Goal: Information Seeking & Learning: Understand process/instructions

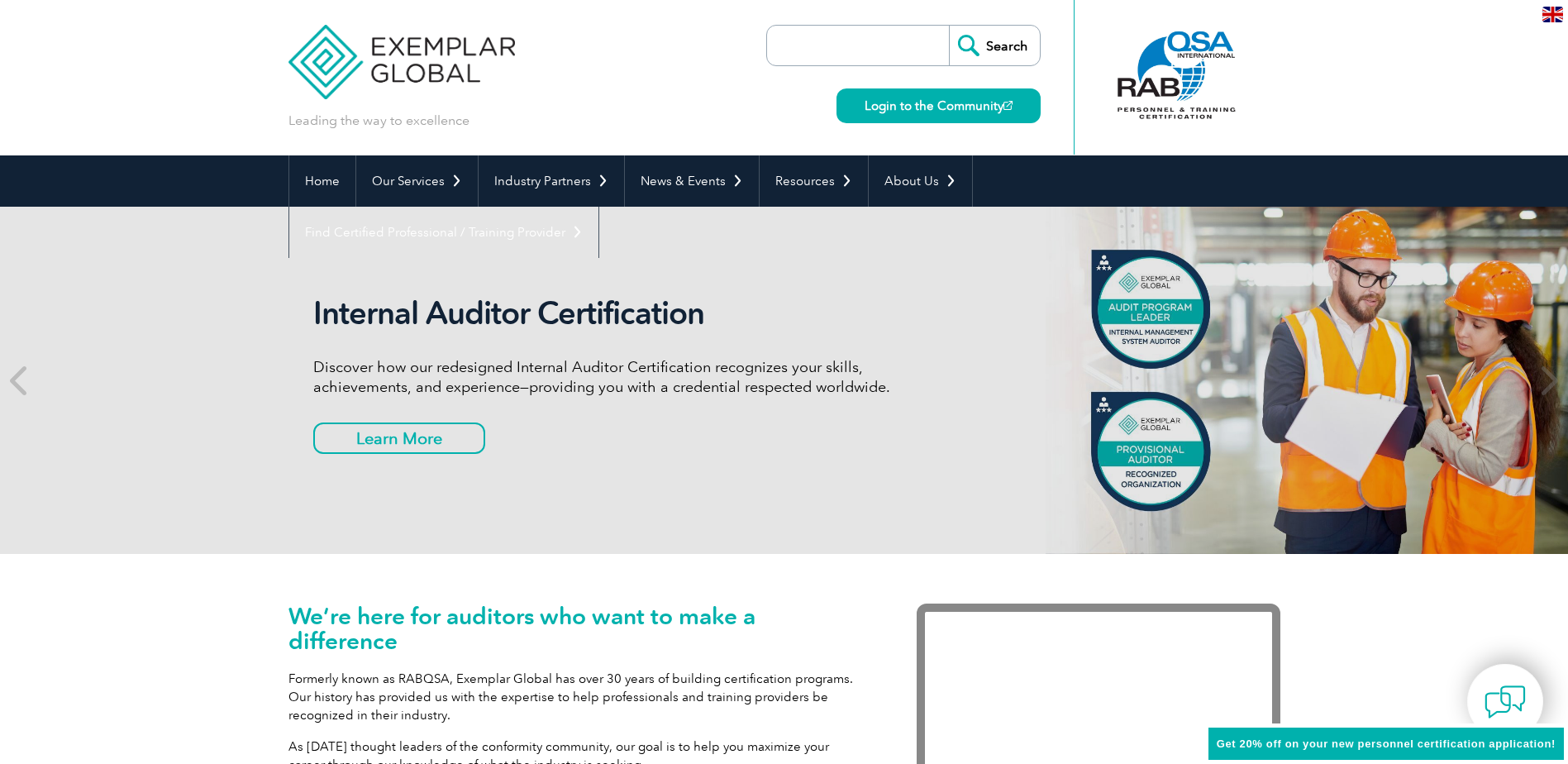
click at [815, 45] on input "search" at bounding box center [863, 45] width 174 height 40
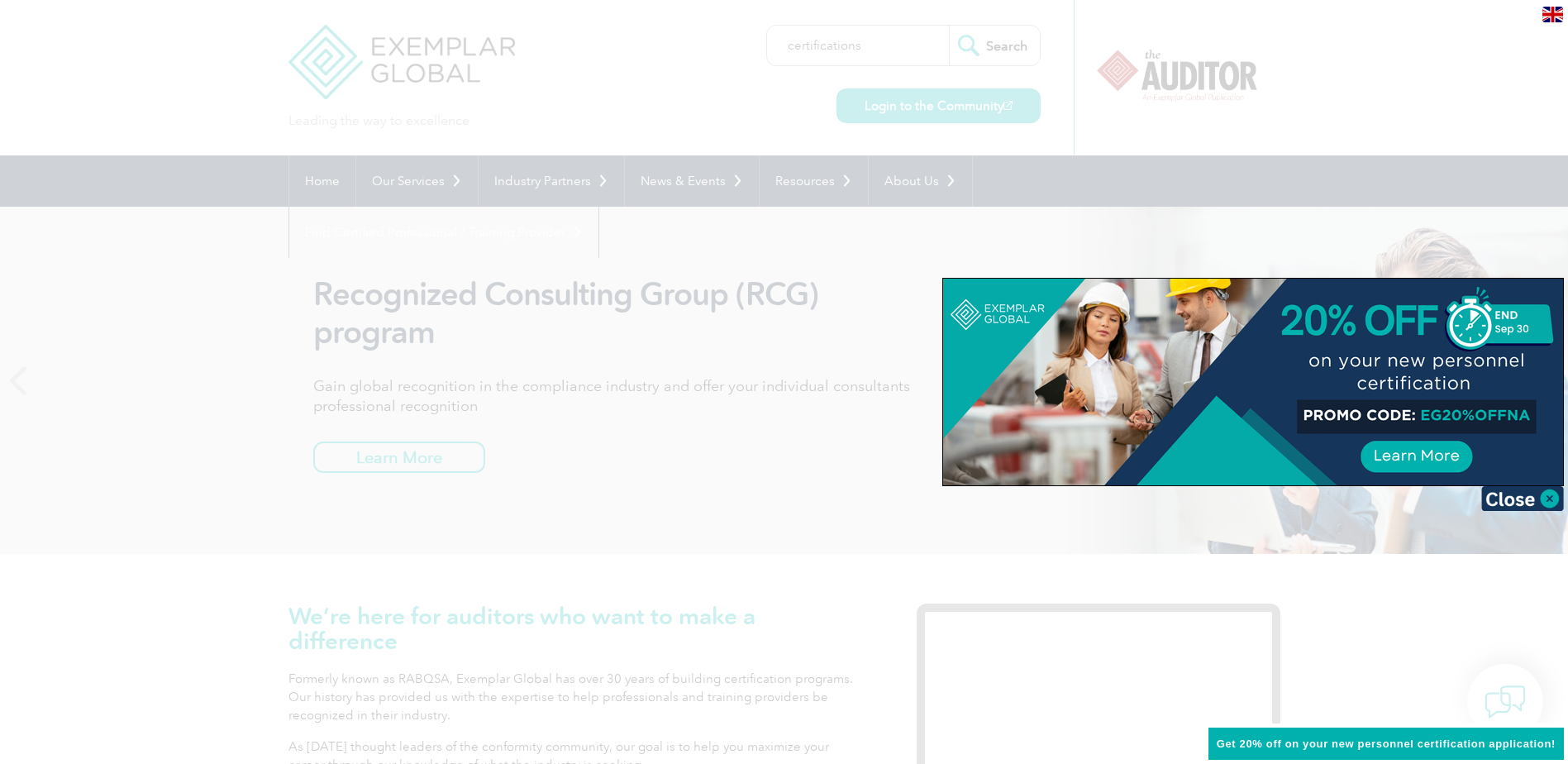
type input "certifications"
click at [949, 26] on input "Search" at bounding box center [995, 45] width 91 height 40
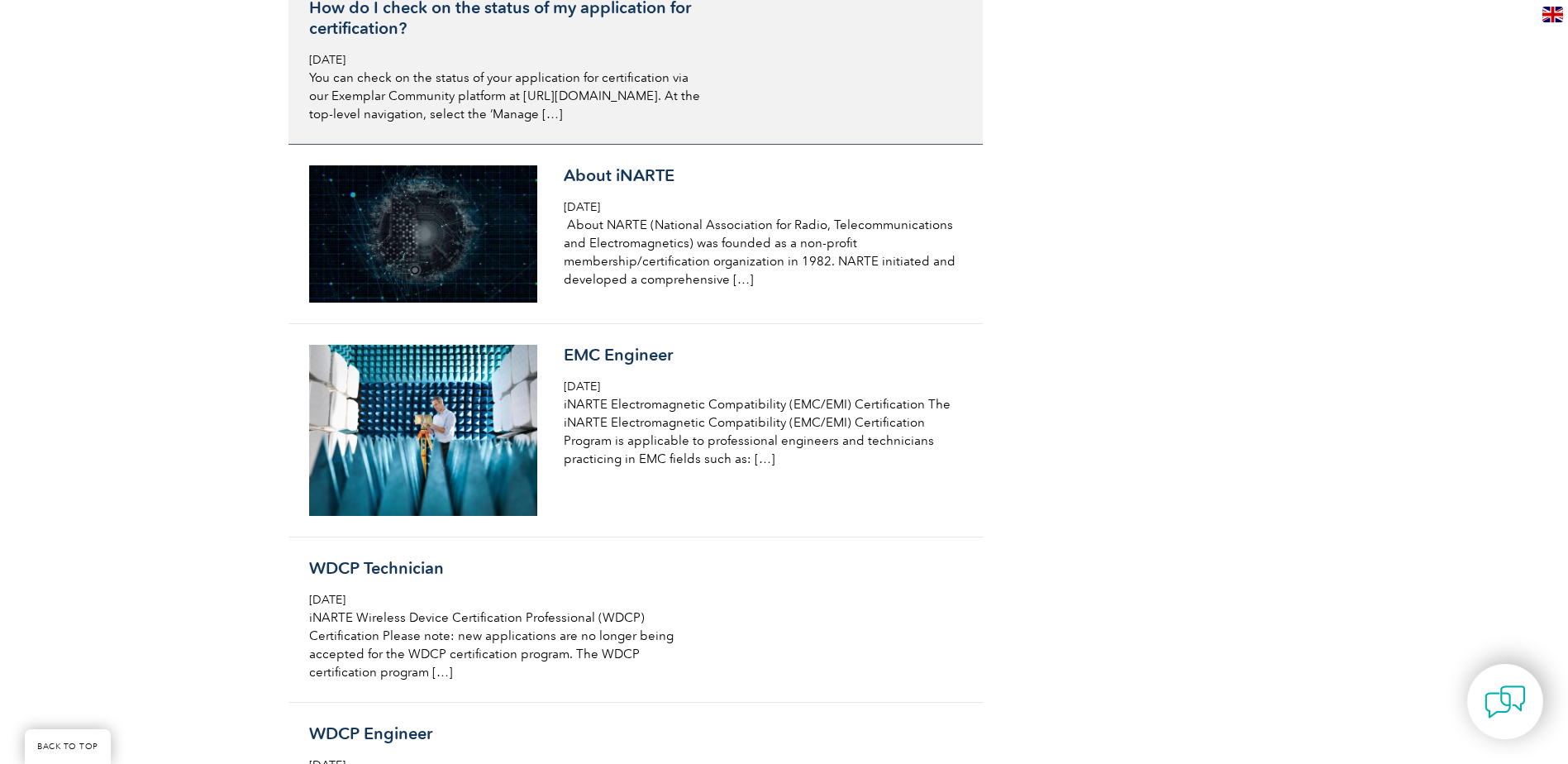
scroll to position [3967, 0]
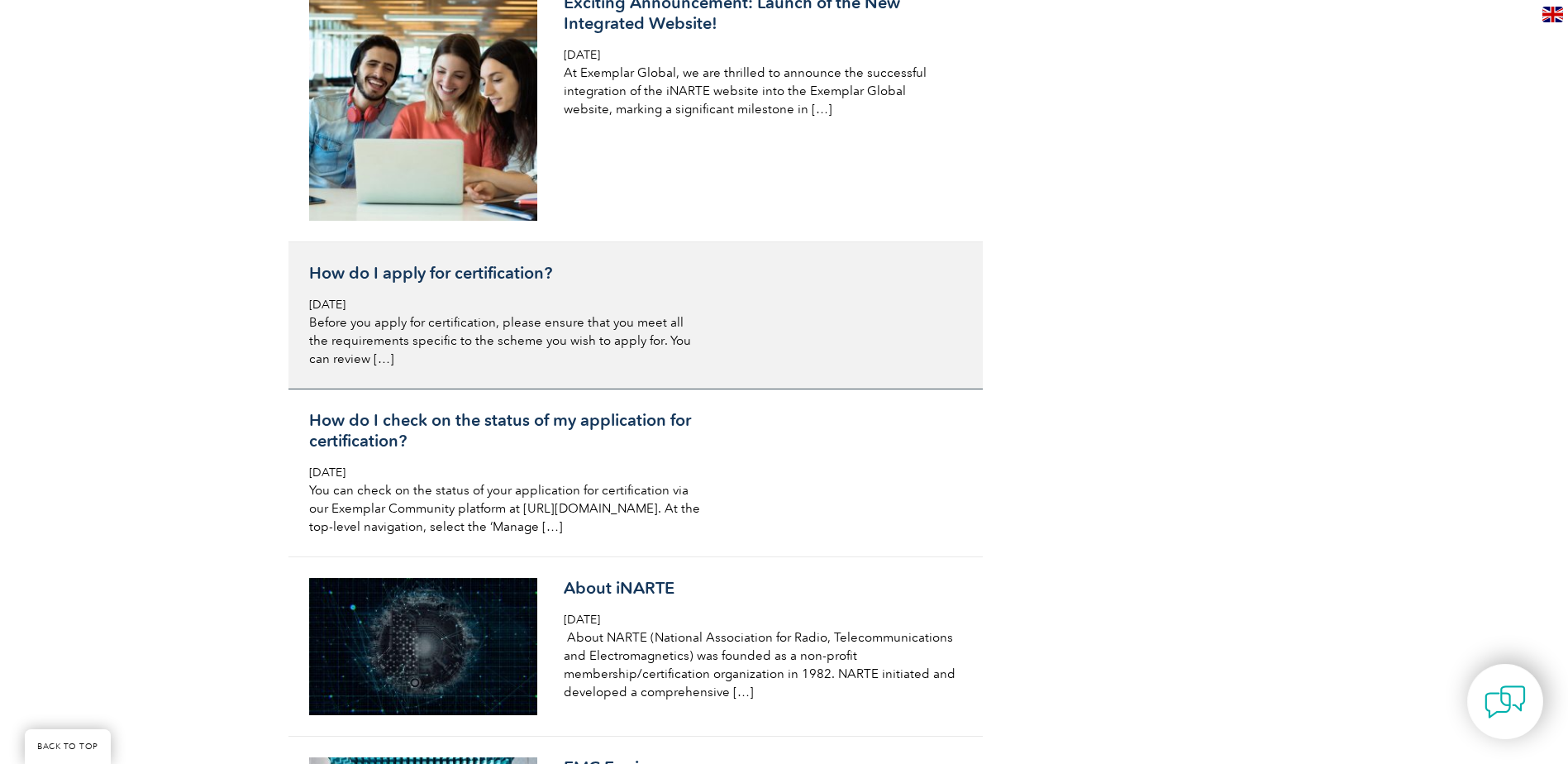
click at [589, 281] on div "How do I apply for certification? [DATE] Before you apply for certification, pl…" at bounding box center [505, 315] width 392 height 105
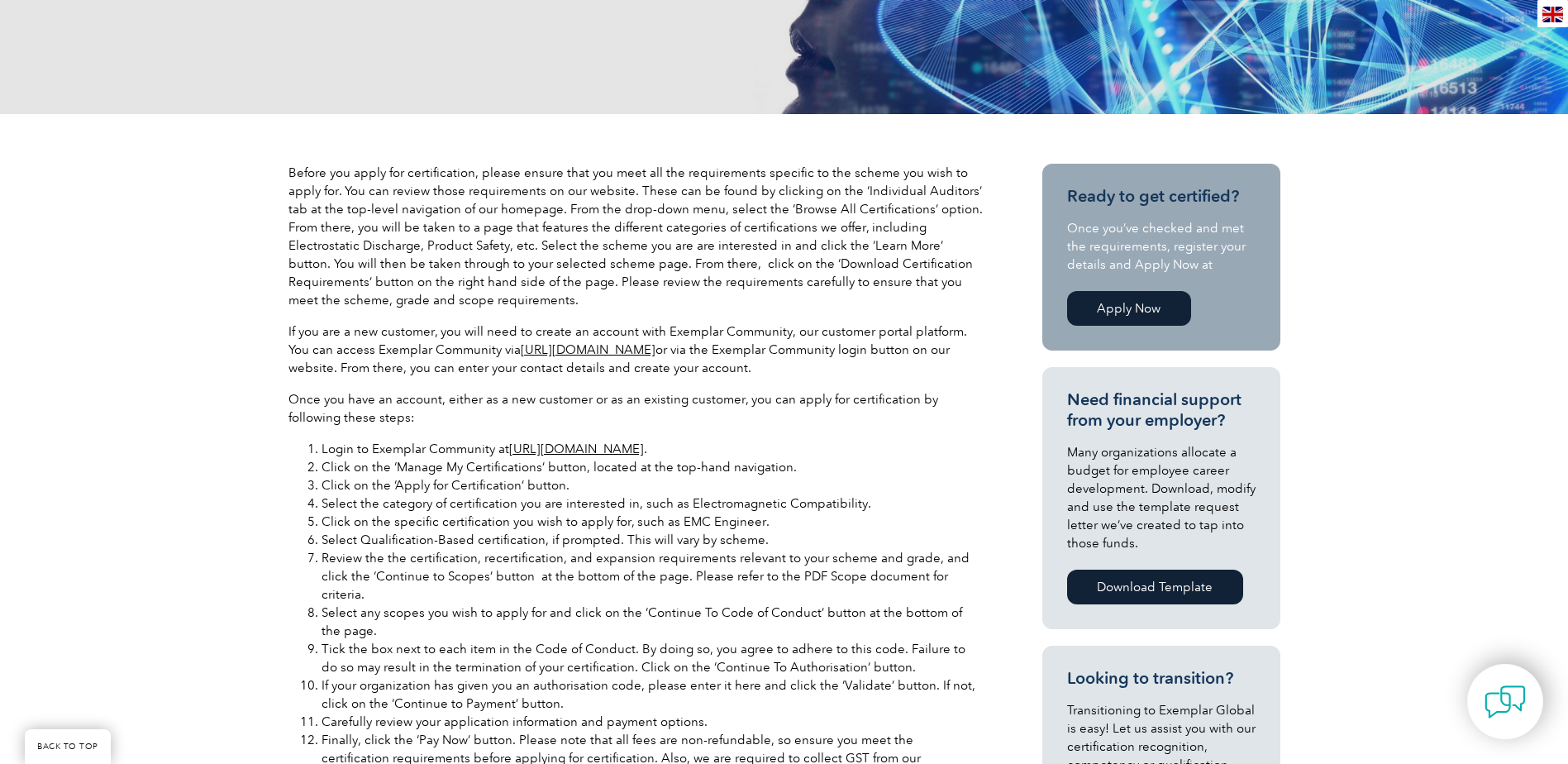
scroll to position [413, 0]
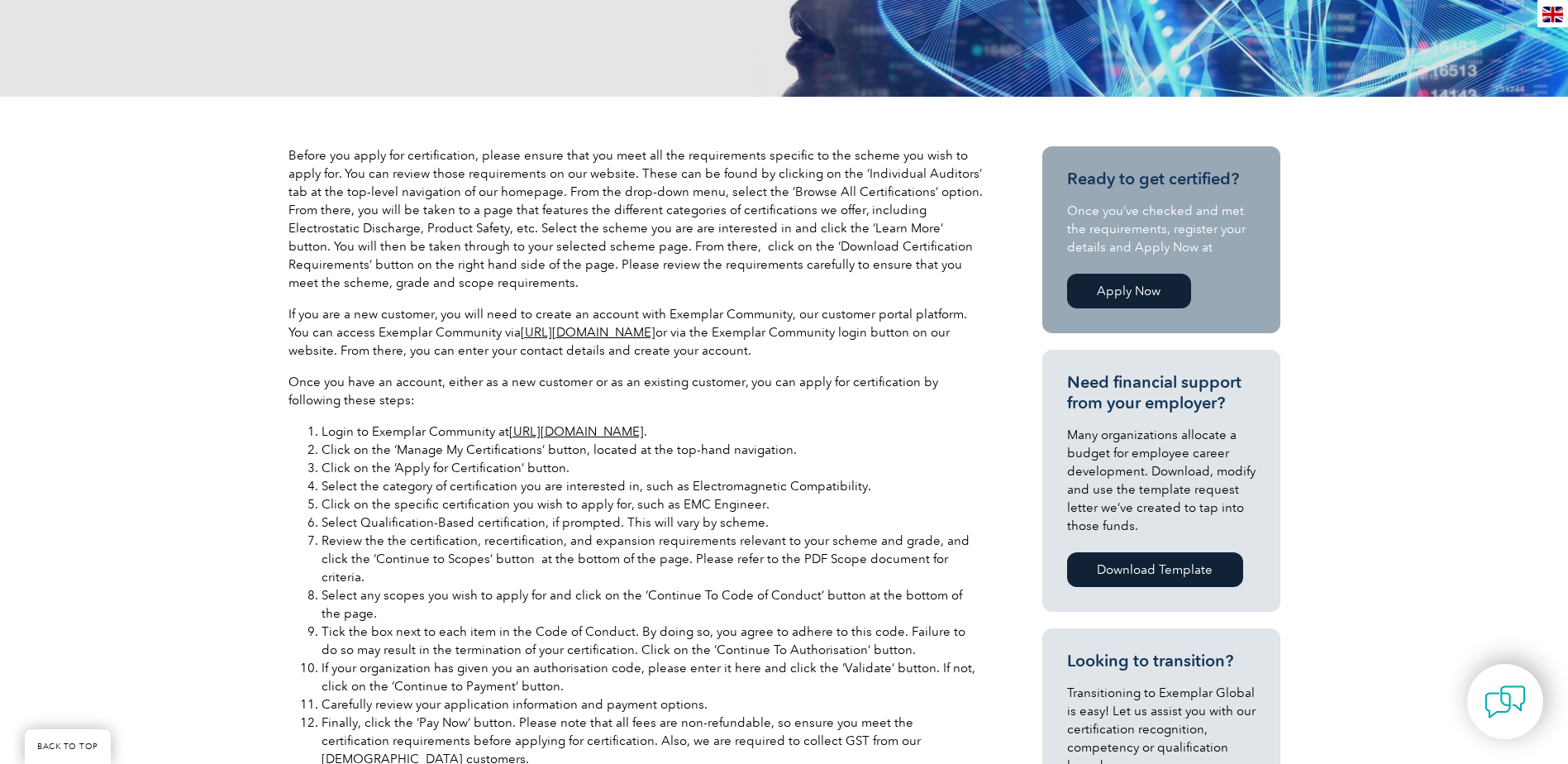
click at [584, 433] on link "https://community.exemplarglobal.org/" at bounding box center [576, 432] width 135 height 15
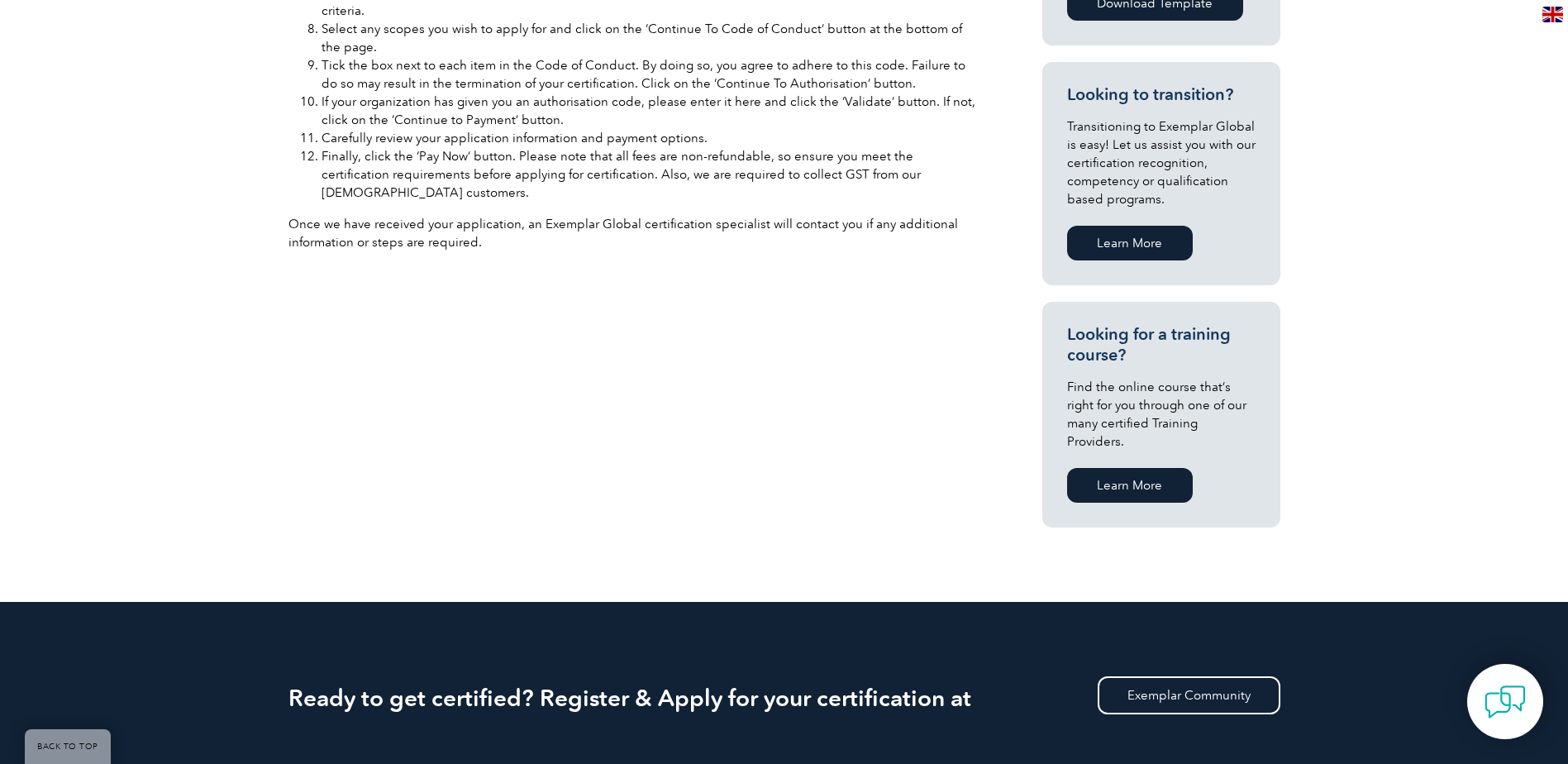
scroll to position [992, 0]
